Goal: Check status: Check status

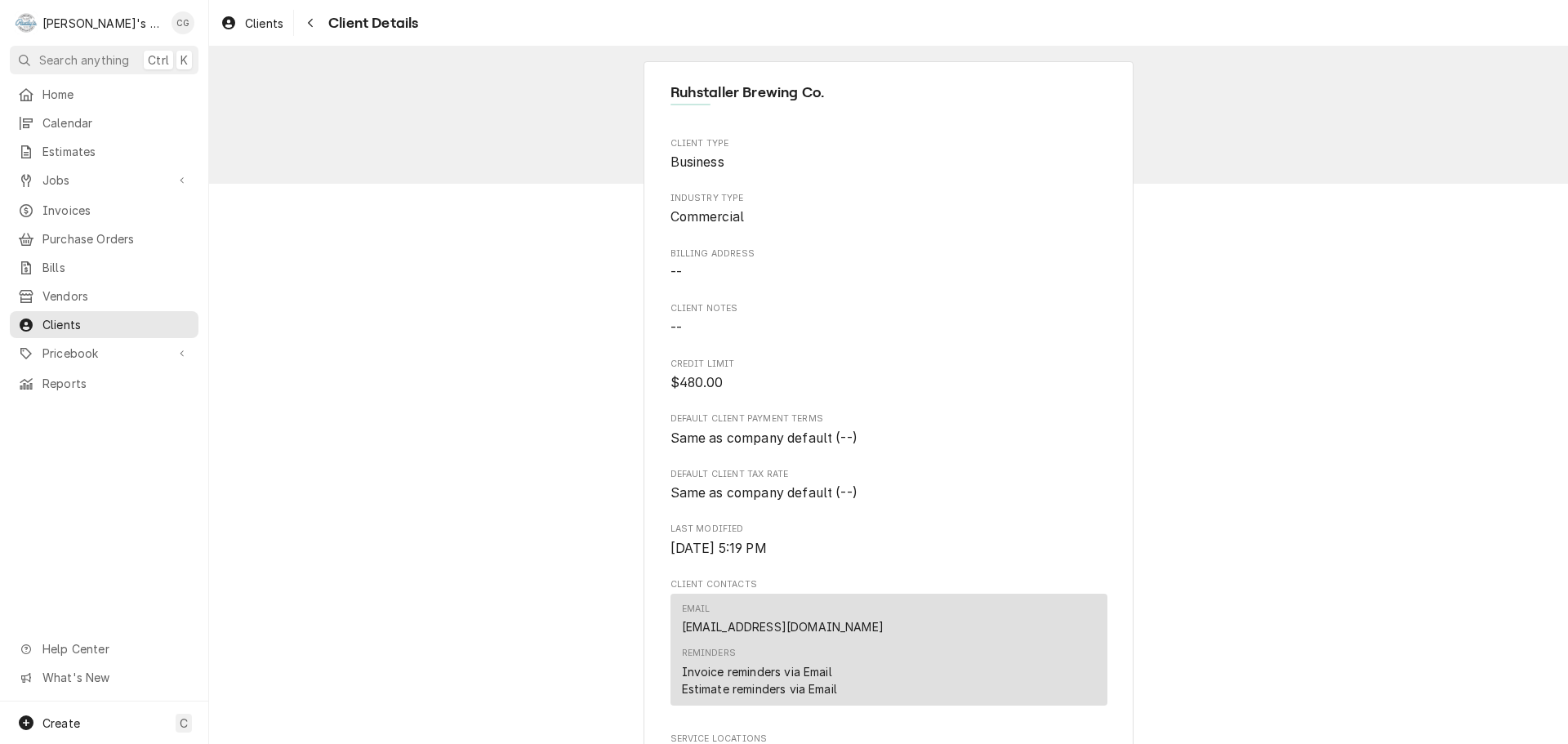
click at [1248, 158] on div "Ruhstaller Brewing Co. Client Type Business Industry Type Commercial Billing Ad…" at bounding box center [889, 625] width 1359 height 1157
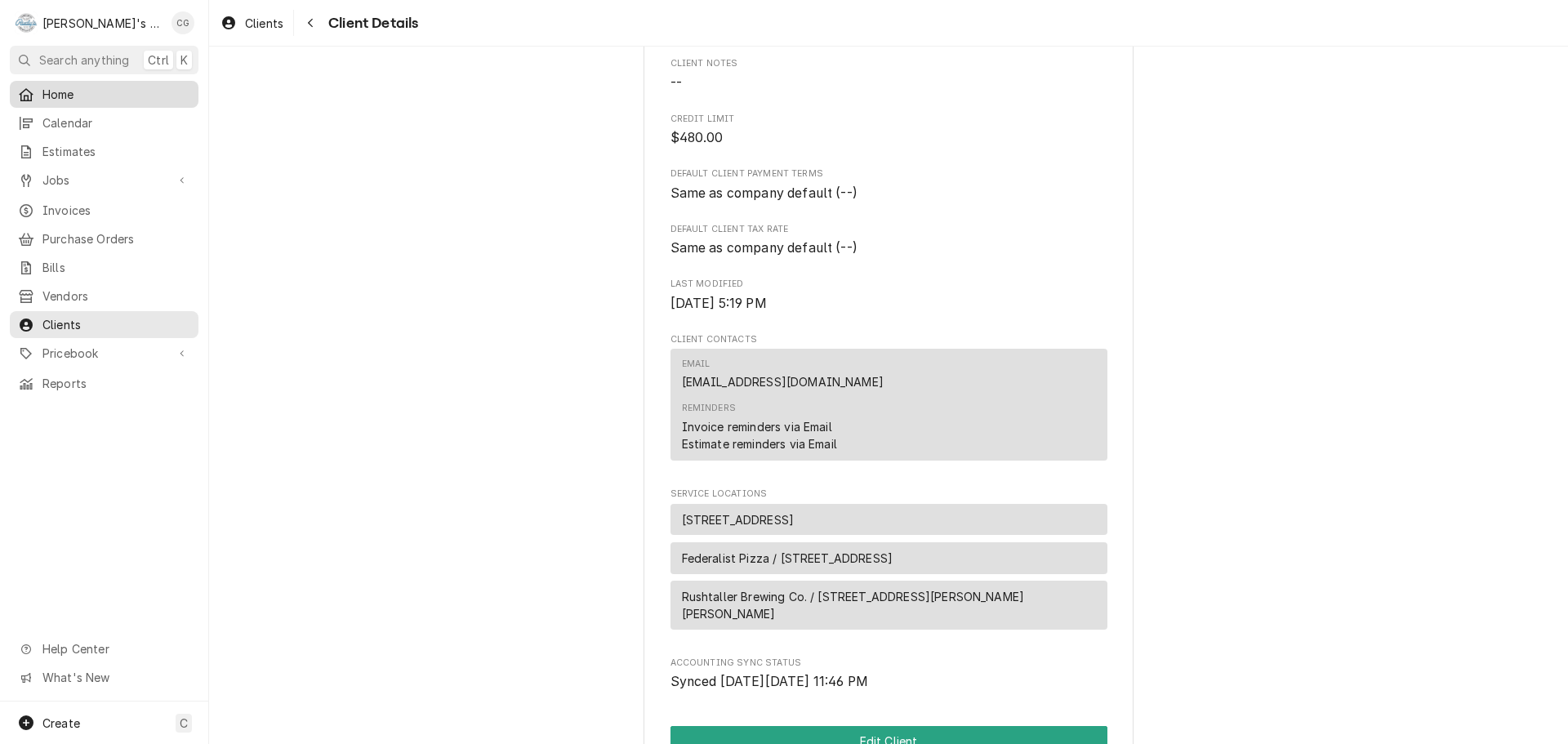
click at [112, 87] on span "Home" at bounding box center [116, 94] width 148 height 17
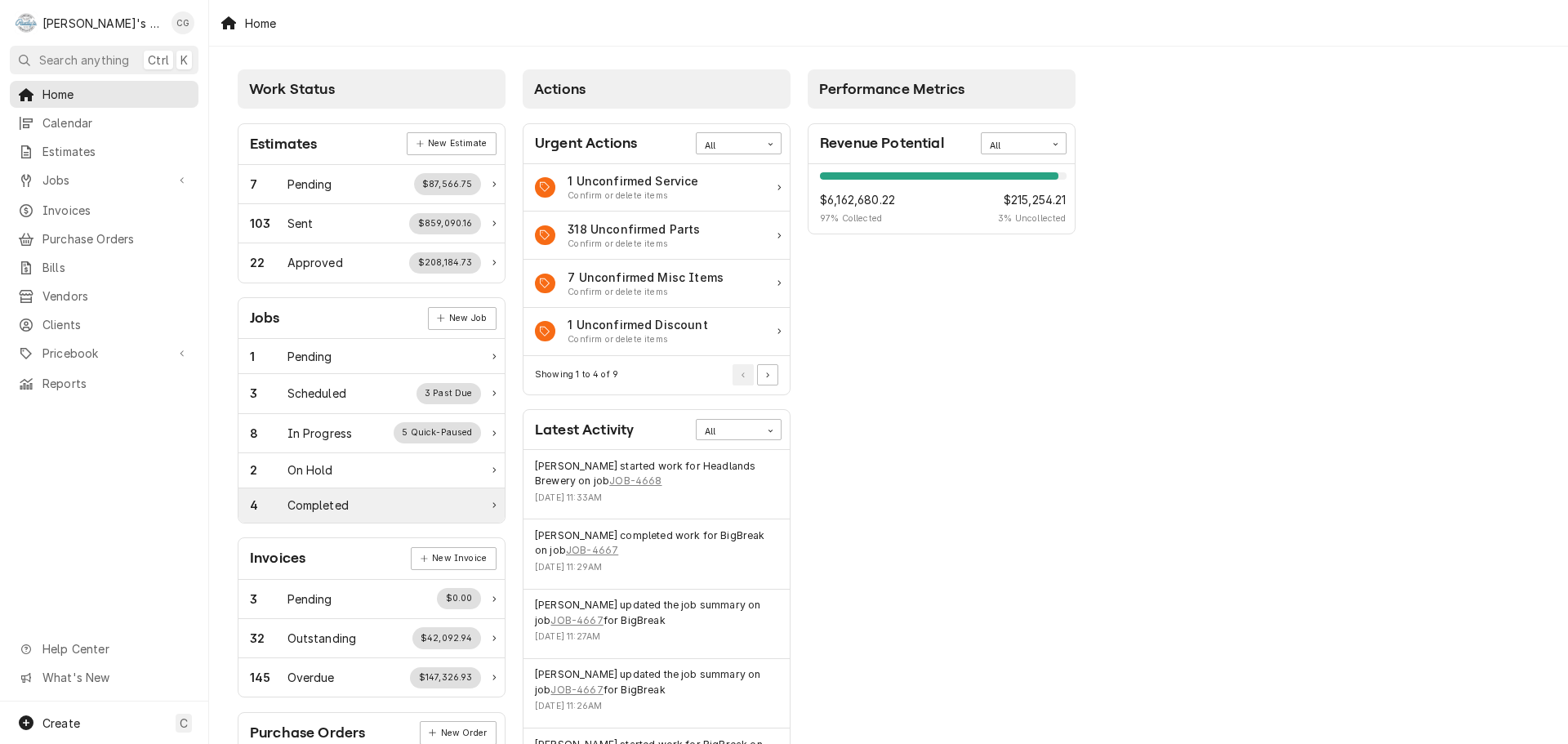
click at [369, 494] on div "4 Completed" at bounding box center [371, 506] width 267 height 35
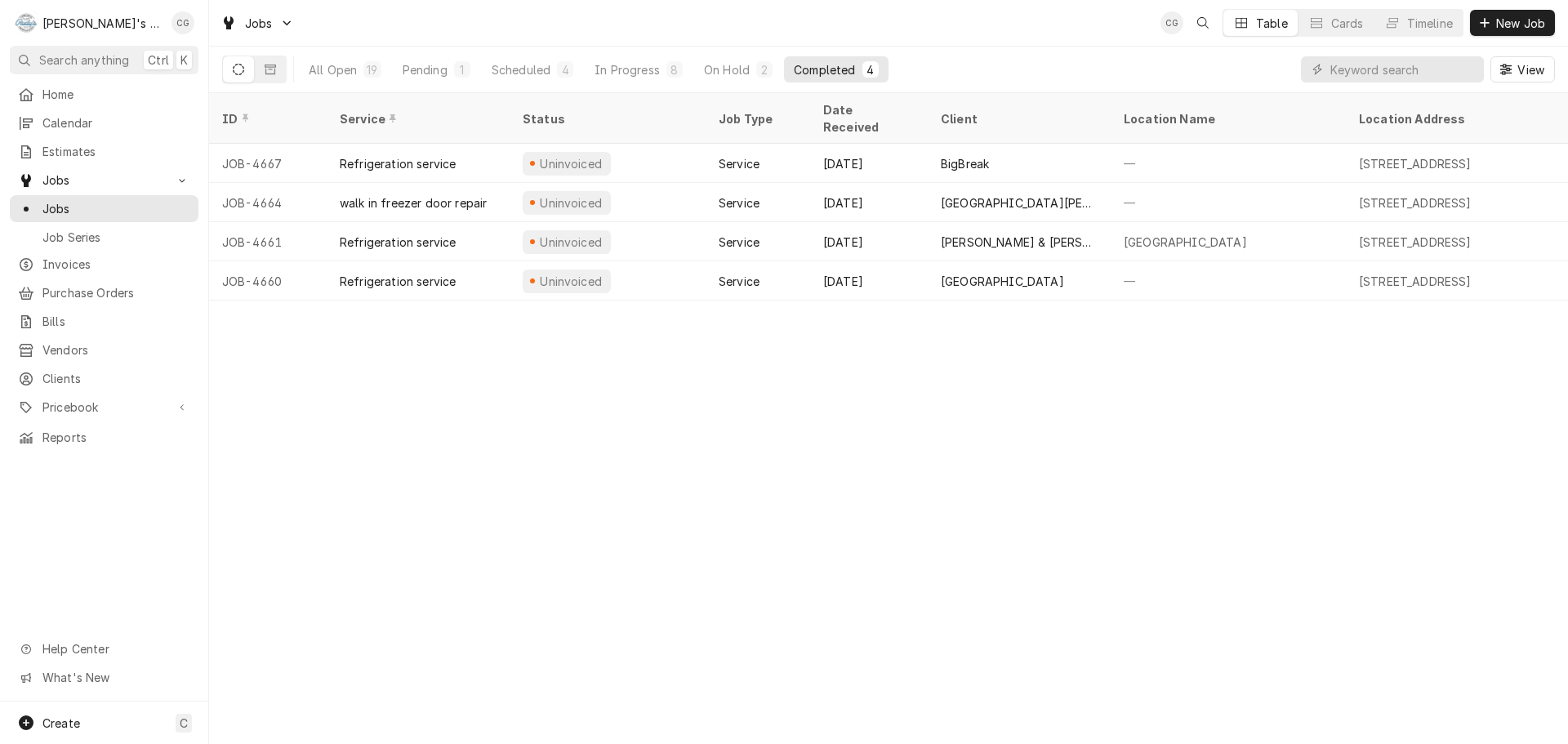
click at [541, 395] on div "ID Service Status Job Type Date Received Client Location Name Location Address …" at bounding box center [889, 419] width 1359 height 651
